Goal: Find specific page/section: Find specific page/section

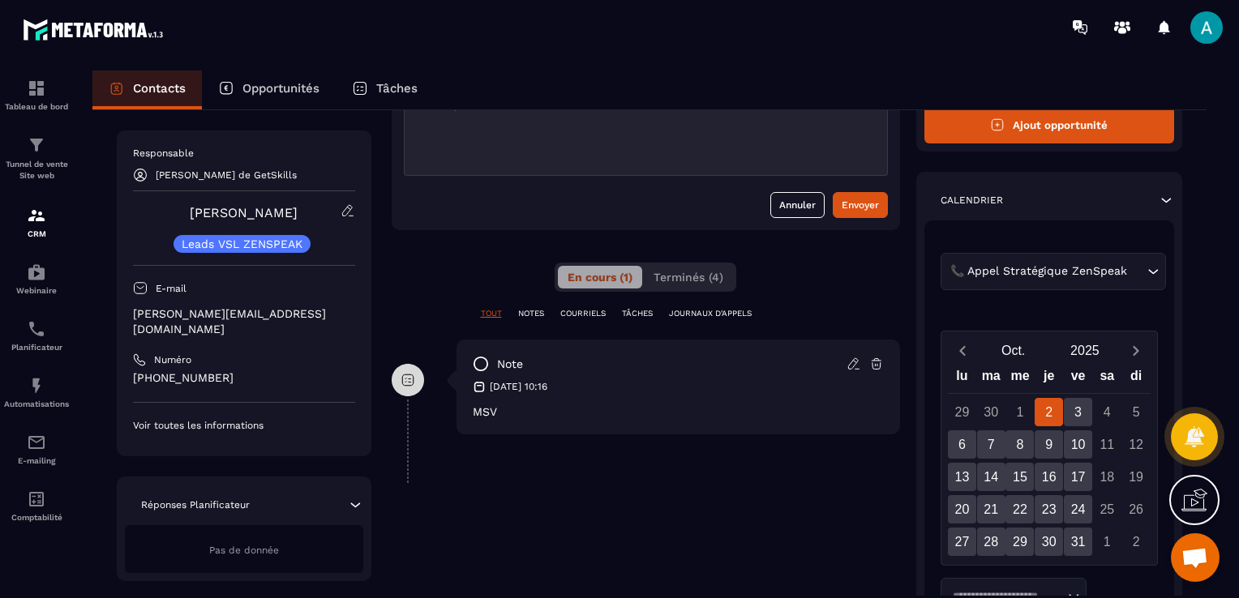
scroll to position [81, 0]
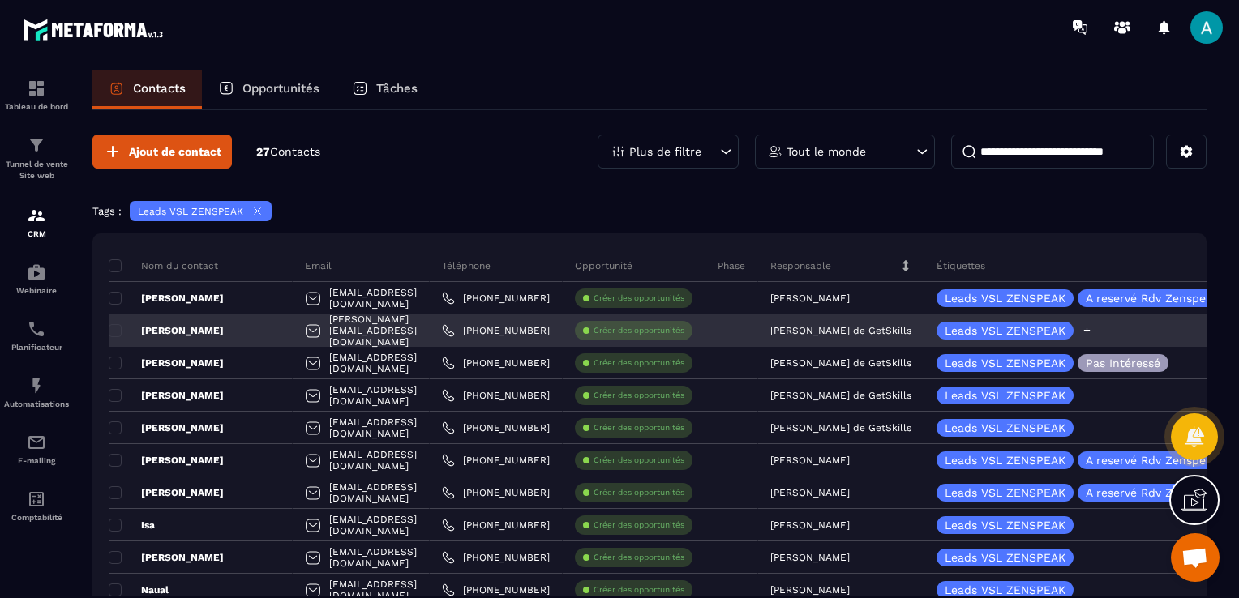
click at [1112, 332] on div "Leads VSL ZENSPEAK" at bounding box center [1101, 331] width 354 height 32
click at [1089, 331] on icon at bounding box center [1087, 330] width 11 height 11
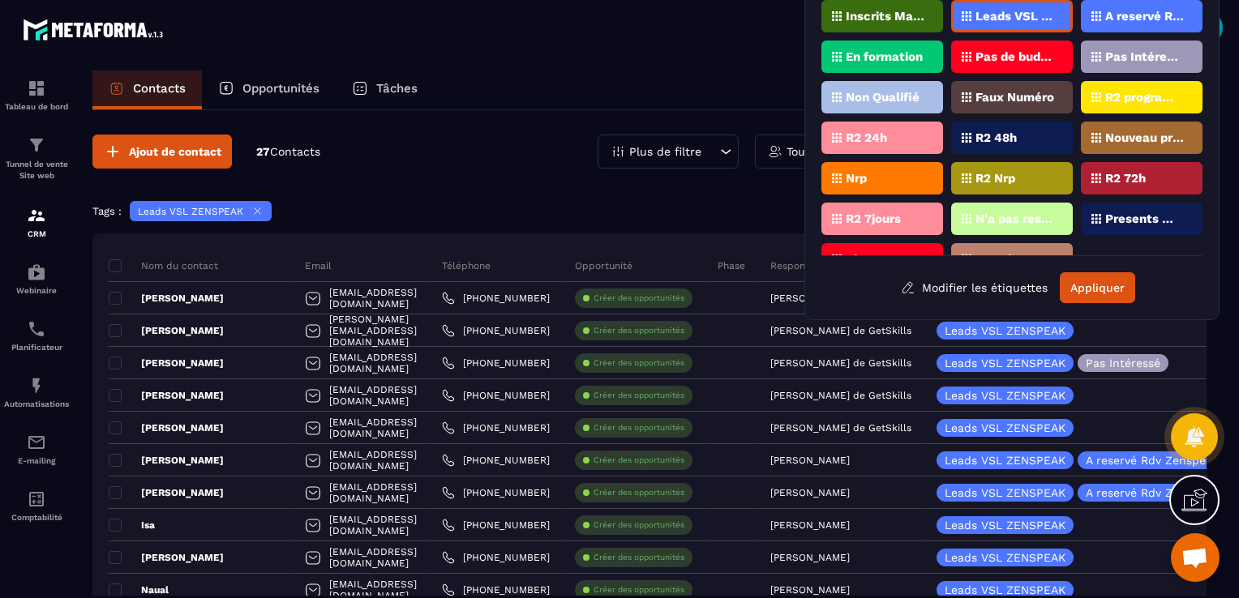
click at [1140, 11] on p "A reservé Rdv Zenspeak" at bounding box center [1144, 16] width 79 height 11
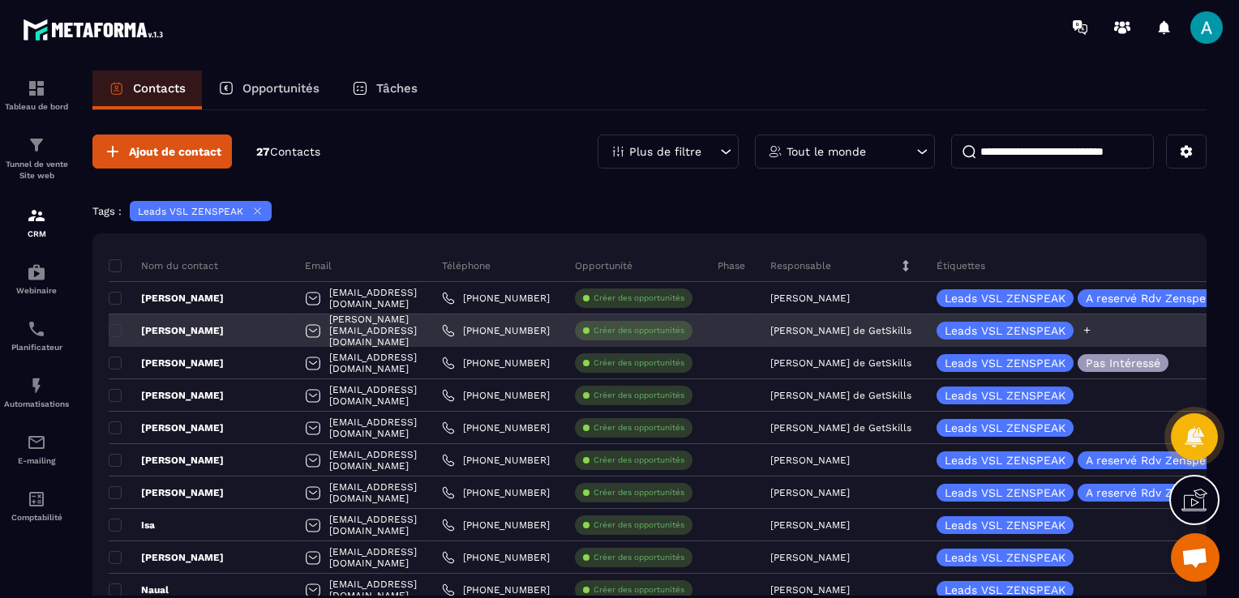
click at [1088, 331] on icon at bounding box center [1087, 330] width 11 height 11
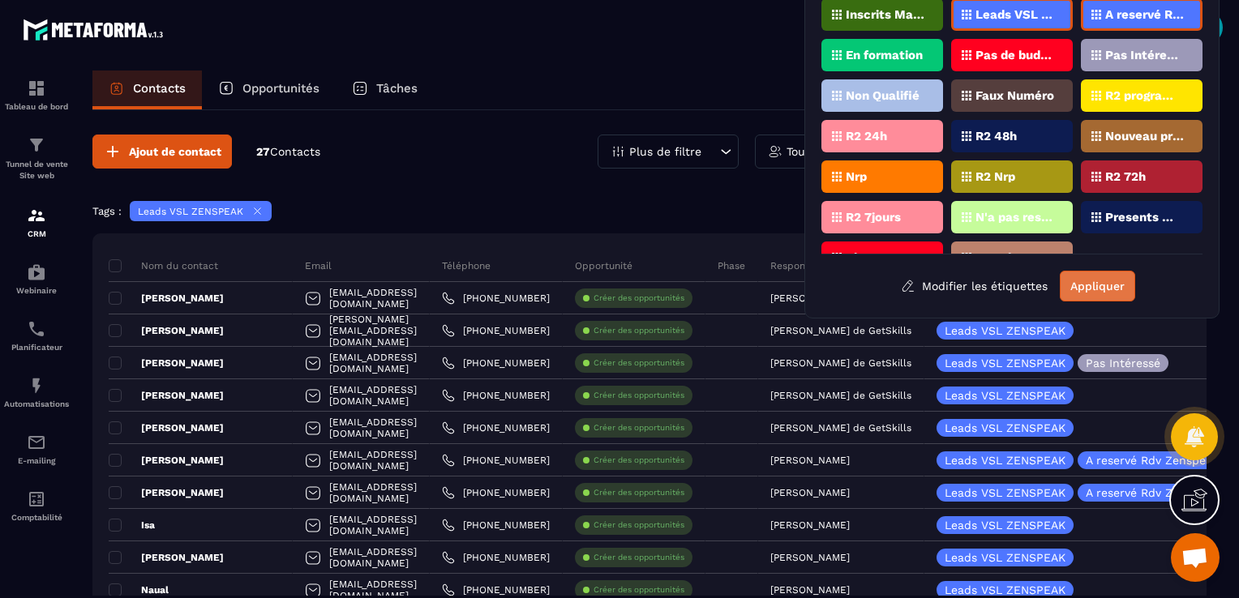
click at [1096, 292] on button "Appliquer" at bounding box center [1097, 286] width 75 height 31
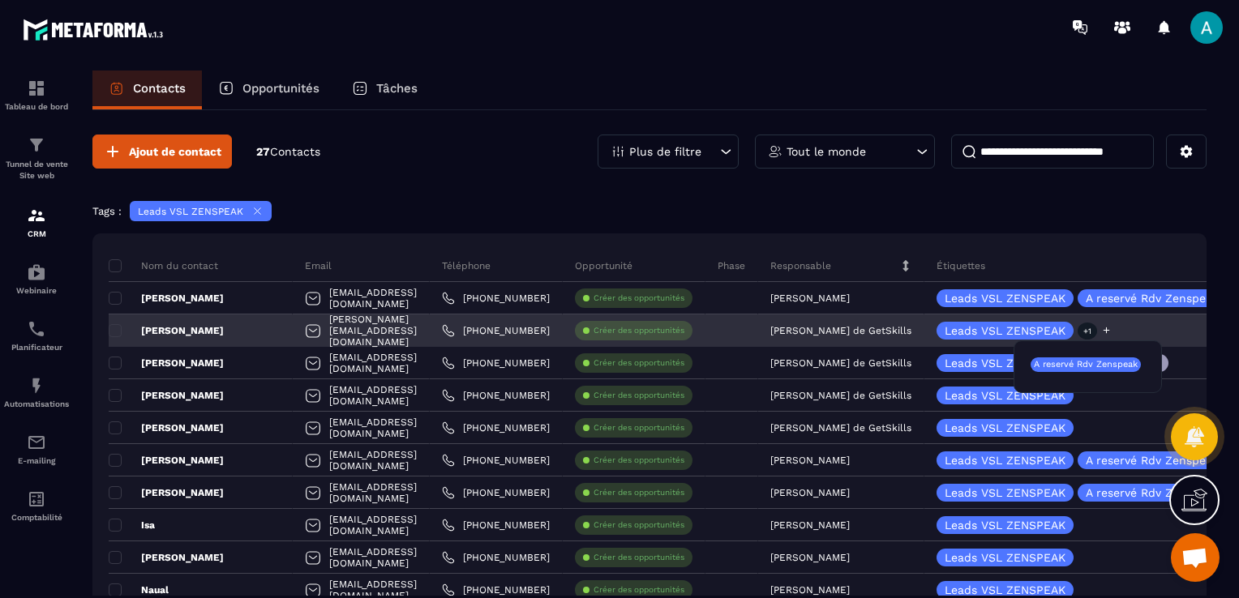
click at [1088, 331] on p "+1" at bounding box center [1087, 331] width 19 height 17
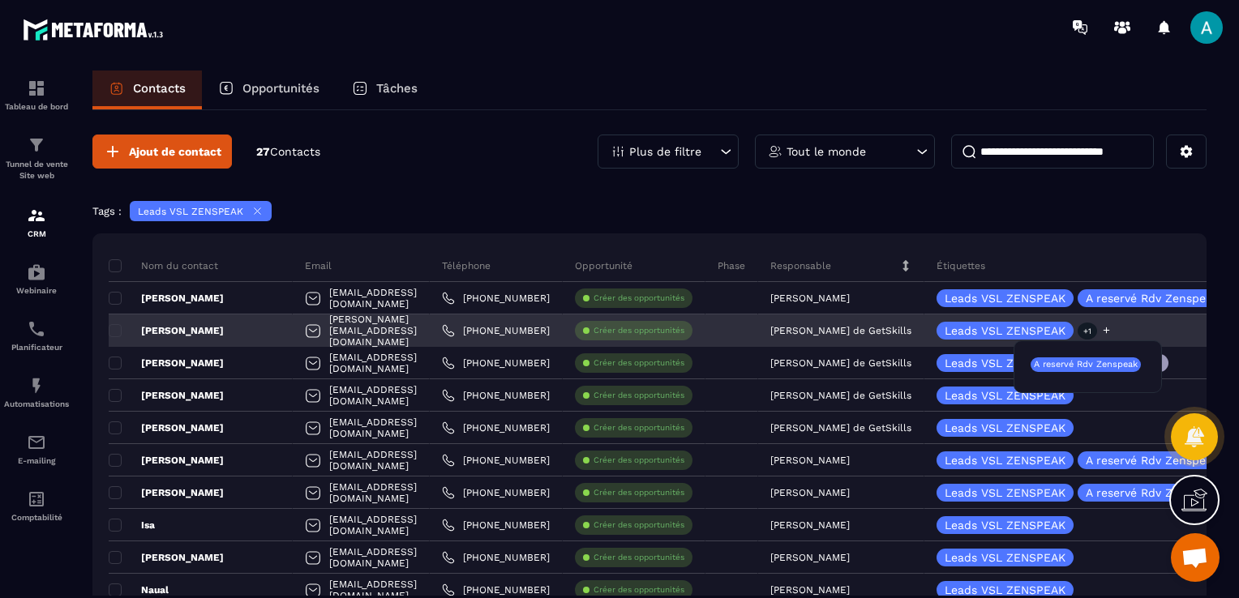
click at [1083, 329] on p "+1" at bounding box center [1087, 331] width 19 height 17
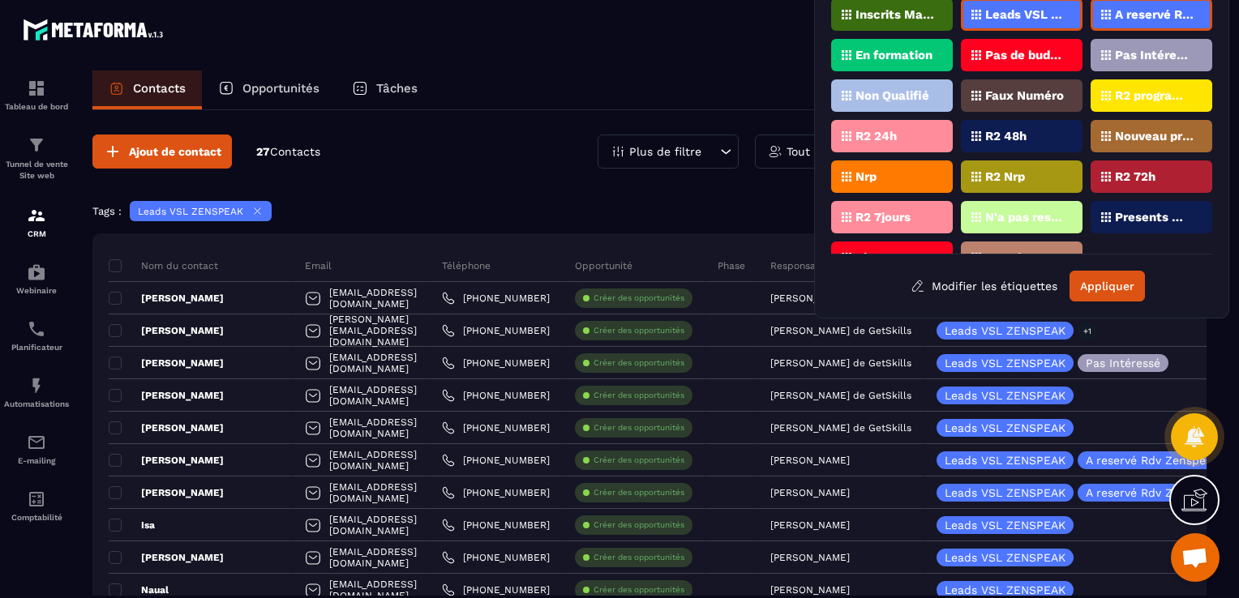
click at [450, 161] on div "Ajout de contact 27 Contacts Plus de filtre Tout le monde" at bounding box center [649, 152] width 1114 height 34
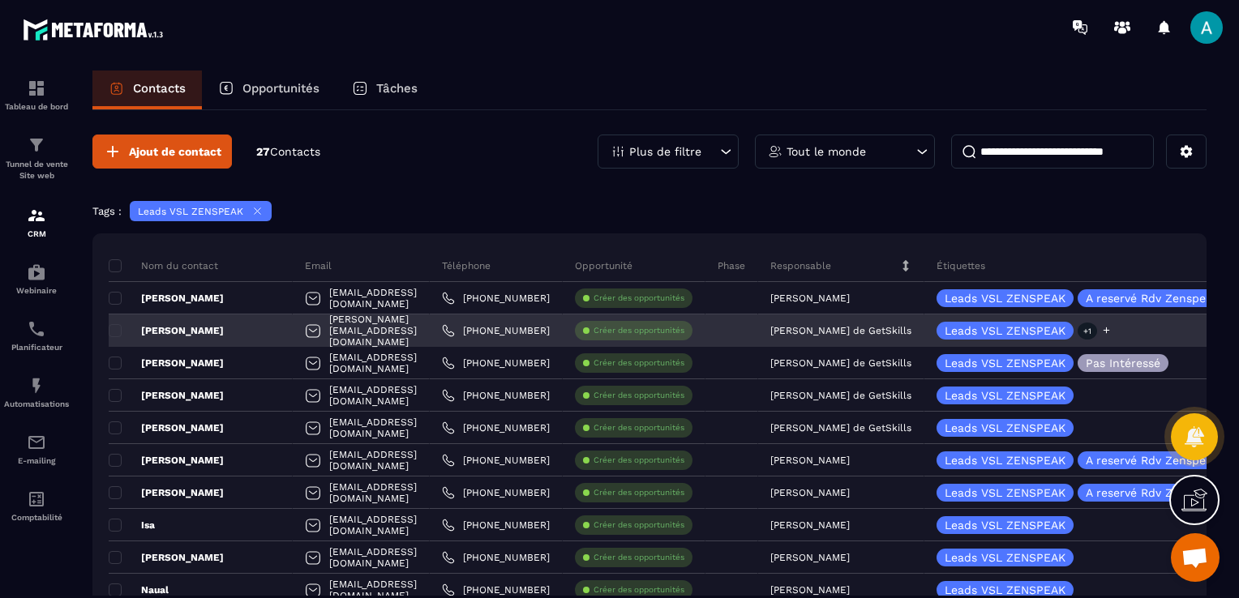
click at [1139, 336] on div "Leads VSL ZENSPEAK +1" at bounding box center [1101, 331] width 354 height 32
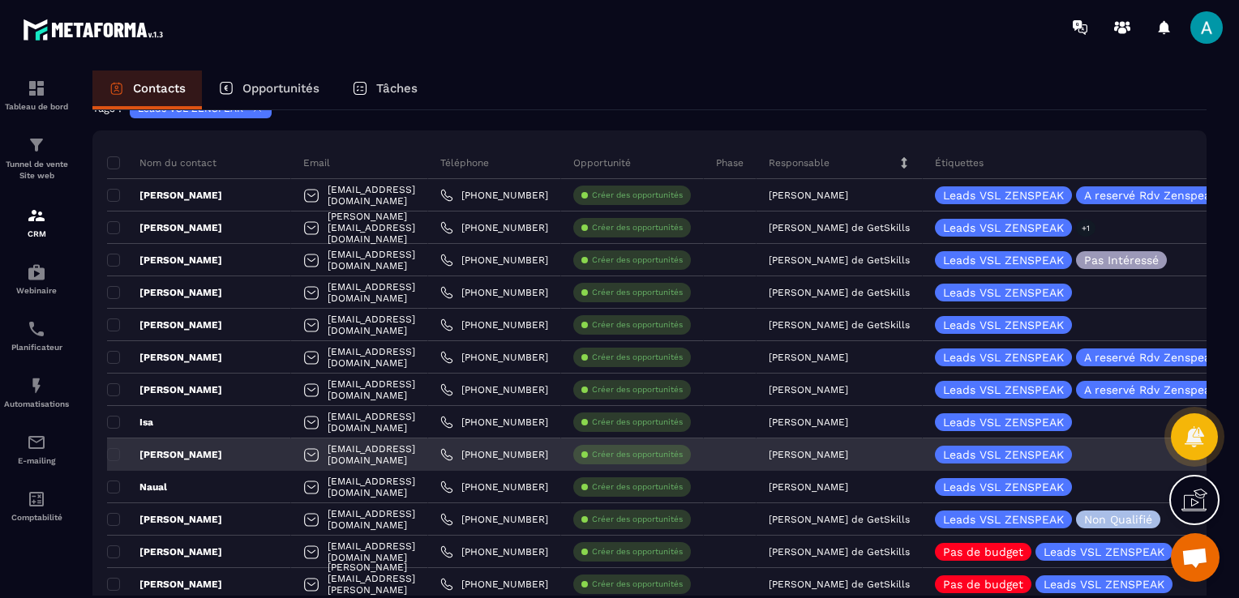
scroll to position [100, 0]
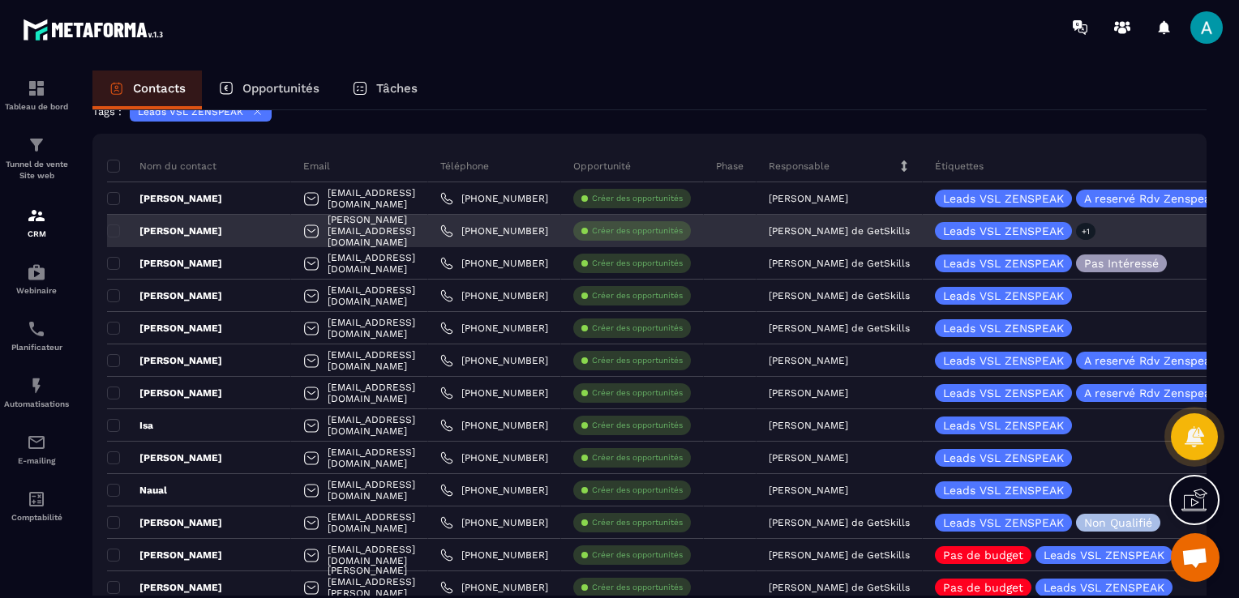
click at [219, 242] on div "[PERSON_NAME]" at bounding box center [199, 231] width 184 height 32
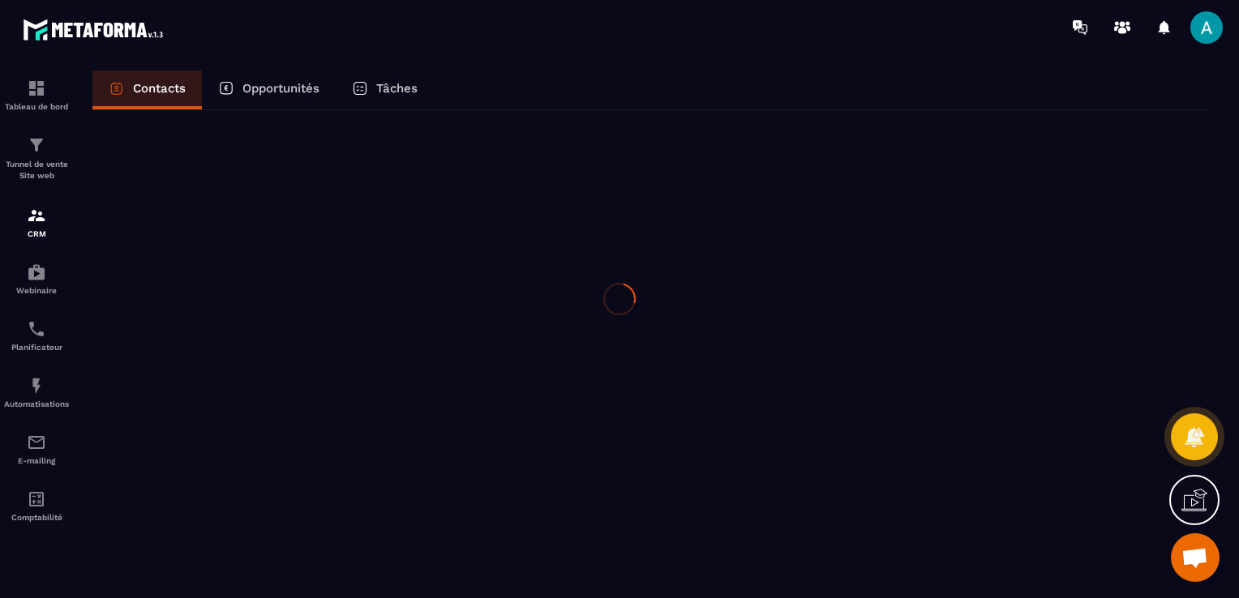
click at [219, 242] on div at bounding box center [619, 299] width 1239 height 598
